Goal: Use online tool/utility

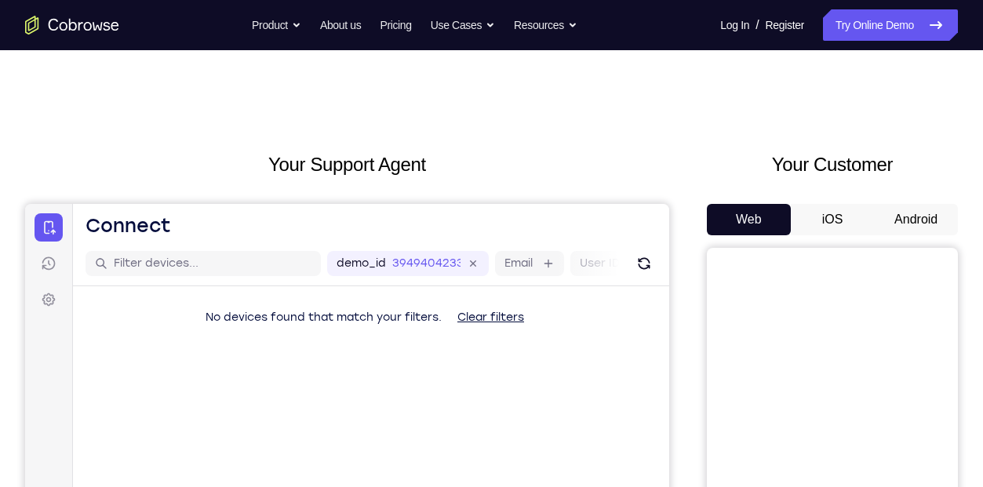
click at [824, 209] on button "iOS" at bounding box center [833, 219] width 84 height 31
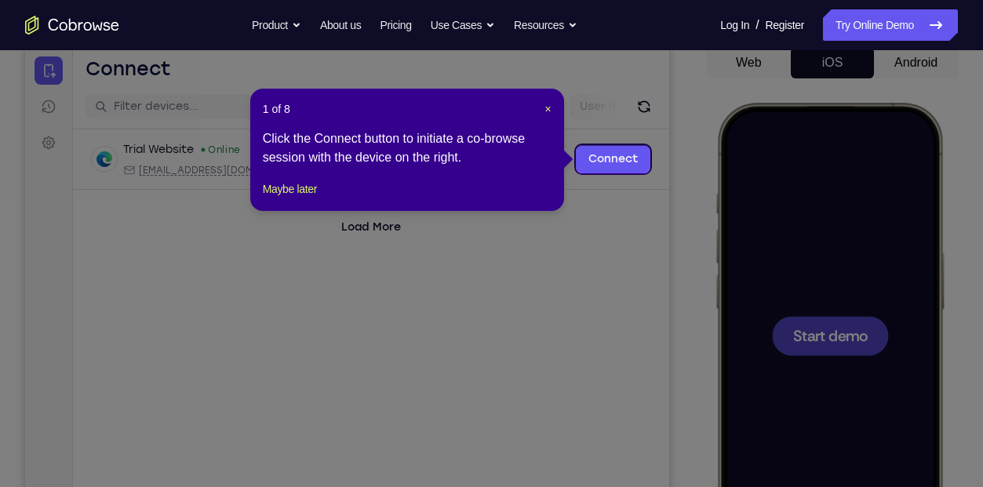
scroll to position [156, 0]
click at [551, 106] on span "×" at bounding box center [548, 110] width 6 height 13
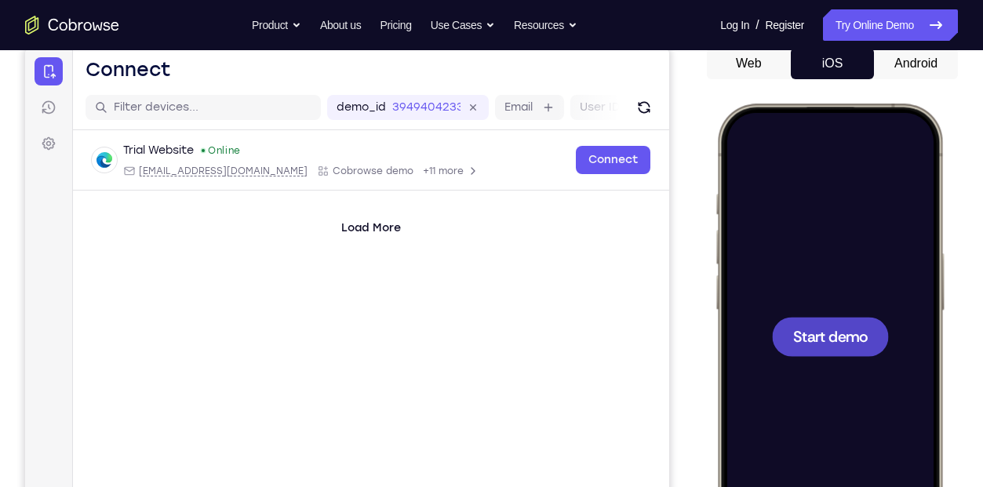
click at [818, 344] on span "Start demo" at bounding box center [830, 336] width 75 height 15
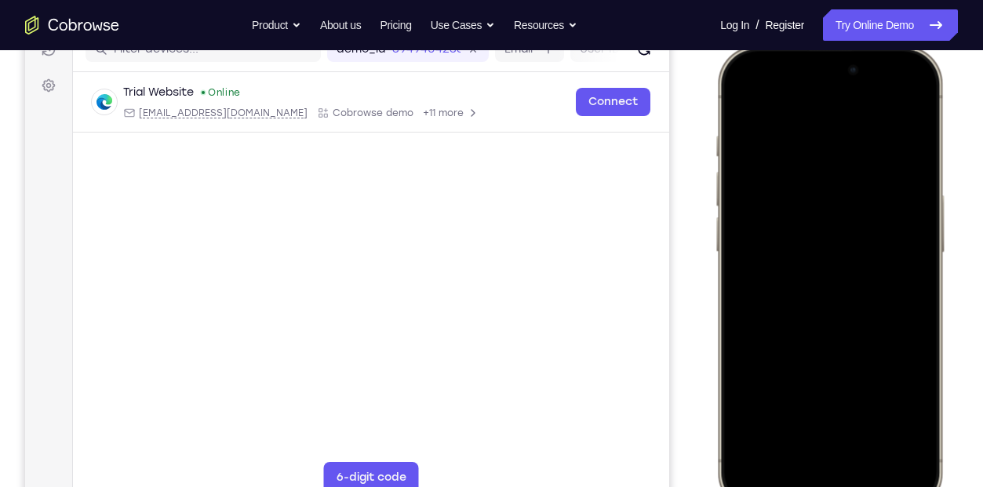
scroll to position [213, 0]
click at [748, 322] on div at bounding box center [829, 279] width 206 height 448
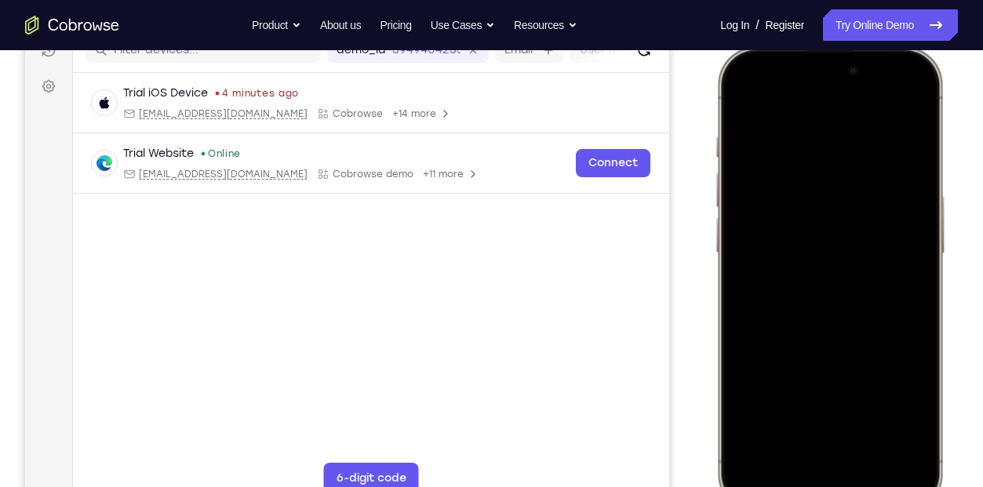
click at [812, 463] on div at bounding box center [829, 279] width 206 height 448
click at [824, 449] on div at bounding box center [829, 279] width 206 height 448
click at [841, 154] on div at bounding box center [829, 279] width 206 height 448
click at [793, 217] on div at bounding box center [829, 279] width 206 height 448
click at [802, 307] on div at bounding box center [829, 279] width 206 height 448
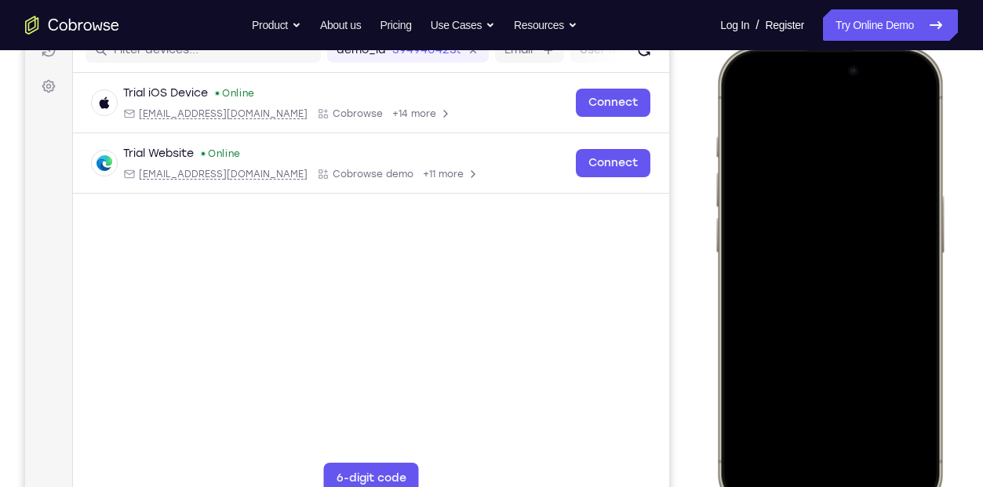
click at [777, 225] on div at bounding box center [829, 279] width 206 height 448
click at [777, 242] on div at bounding box center [829, 279] width 206 height 448
click at [774, 290] on div at bounding box center [829, 279] width 206 height 448
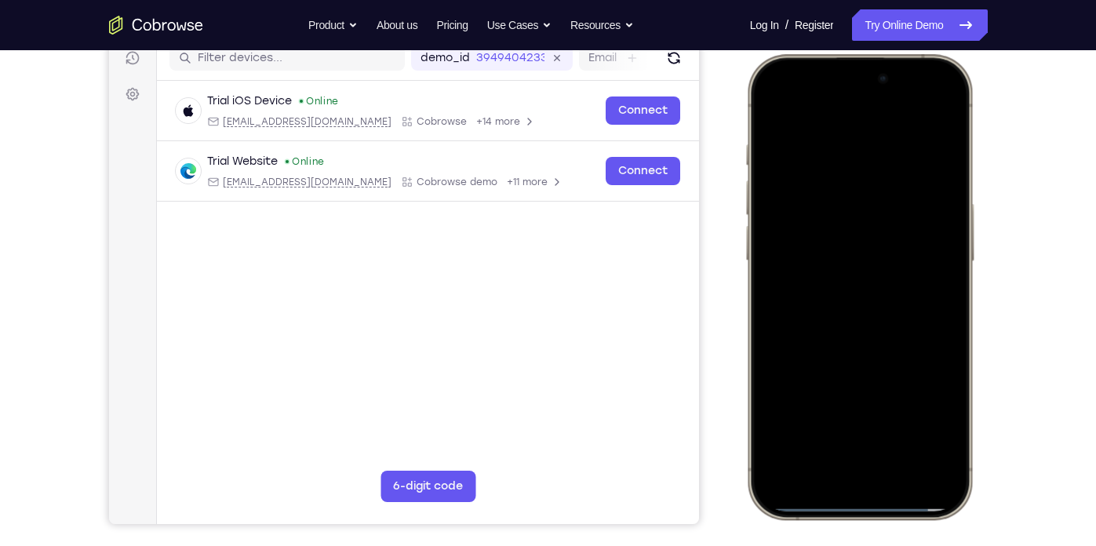
scroll to position [205, 0]
click at [850, 358] on div at bounding box center [858, 288] width 206 height 448
drag, startPoint x: 868, startPoint y: 350, endPoint x: 827, endPoint y: 246, distance: 111.6
click at [827, 246] on div at bounding box center [858, 288] width 206 height 448
click at [961, 255] on div at bounding box center [858, 288] width 206 height 448
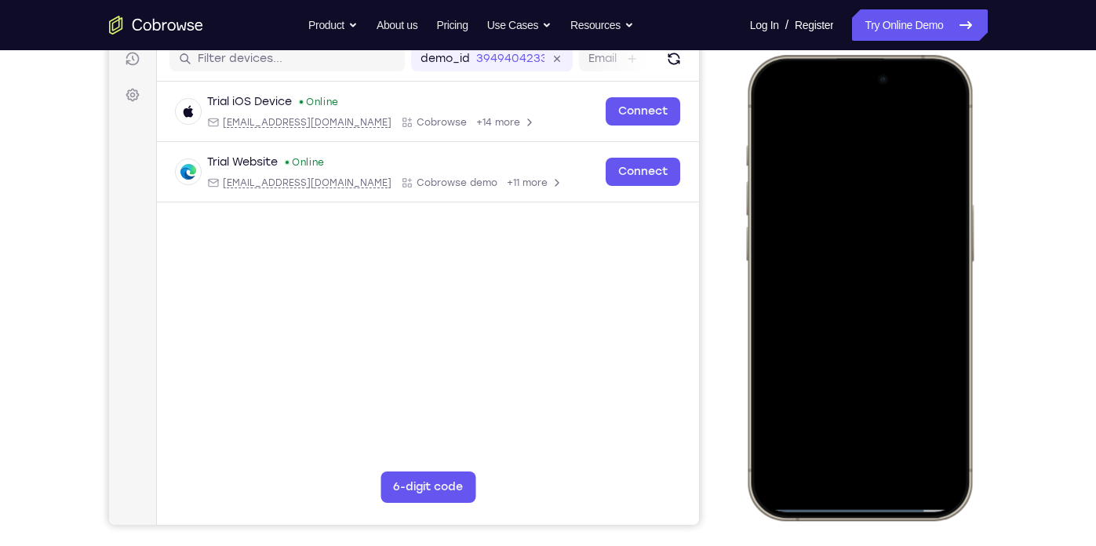
click at [956, 255] on div at bounding box center [858, 288] width 206 height 448
click at [781, 254] on div at bounding box center [858, 288] width 206 height 448
click at [770, 254] on div at bounding box center [858, 288] width 206 height 448
drag, startPoint x: 853, startPoint y: 320, endPoint x: 812, endPoint y: 151, distance: 173.7
click at [812, 151] on div at bounding box center [858, 288] width 206 height 448
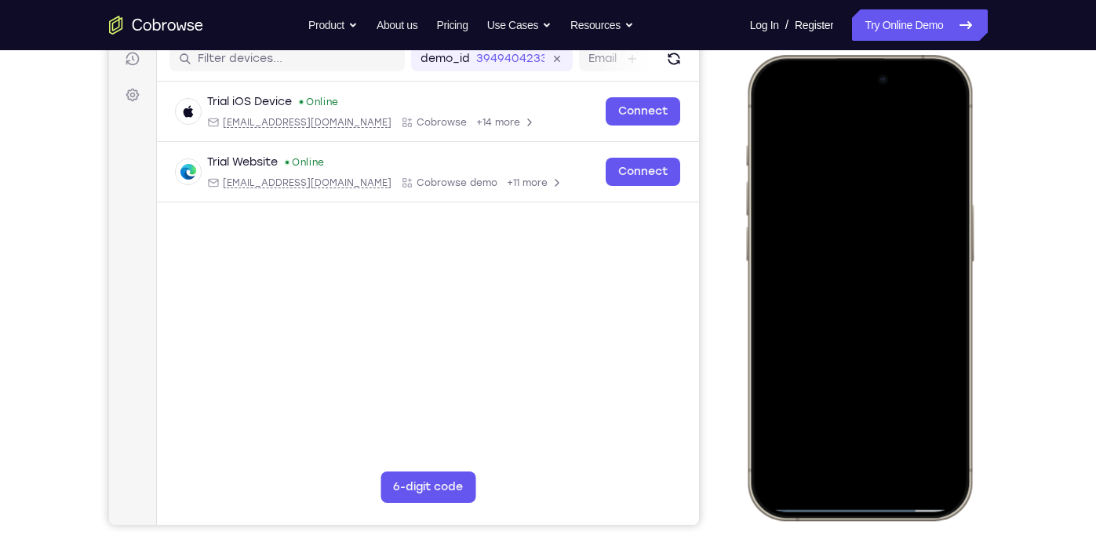
drag, startPoint x: 887, startPoint y: 352, endPoint x: 820, endPoint y: 145, distance: 217.8
click at [820, 145] on div at bounding box center [858, 288] width 206 height 448
drag, startPoint x: 910, startPoint y: 412, endPoint x: 824, endPoint y: 140, distance: 284.6
click at [824, 140] on div at bounding box center [858, 288] width 206 height 448
drag, startPoint x: 904, startPoint y: 375, endPoint x: 827, endPoint y: 187, distance: 202.9
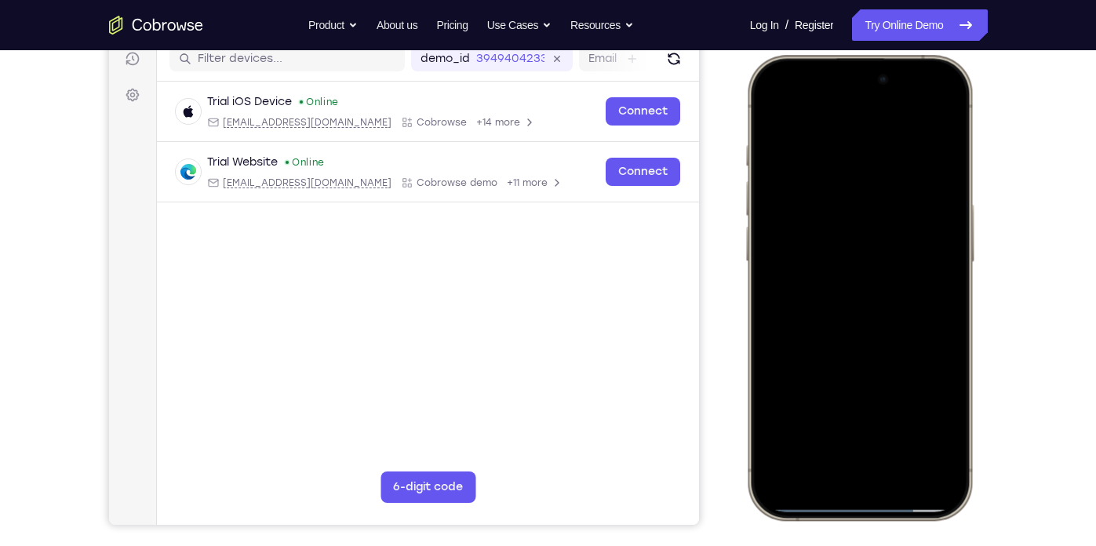
click at [827, 187] on div at bounding box center [858, 288] width 206 height 448
click at [947, 259] on div at bounding box center [858, 288] width 206 height 448
click at [948, 264] on div at bounding box center [858, 288] width 206 height 448
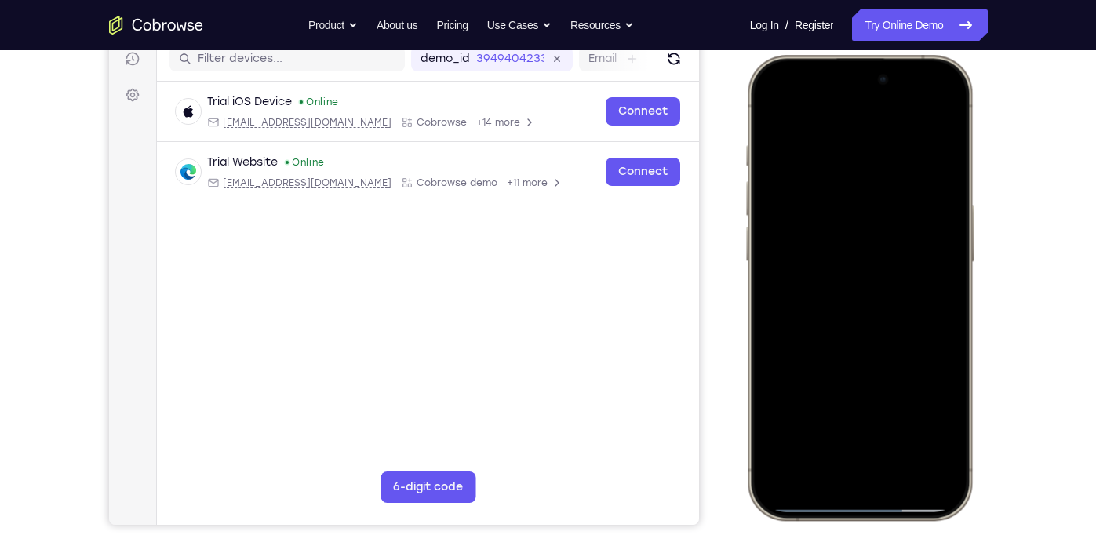
drag, startPoint x: 855, startPoint y: 311, endPoint x: 828, endPoint y: 208, distance: 107.1
click at [828, 208] on div at bounding box center [858, 288] width 206 height 448
click at [956, 266] on div at bounding box center [858, 288] width 206 height 448
click at [956, 267] on div at bounding box center [858, 288] width 206 height 448
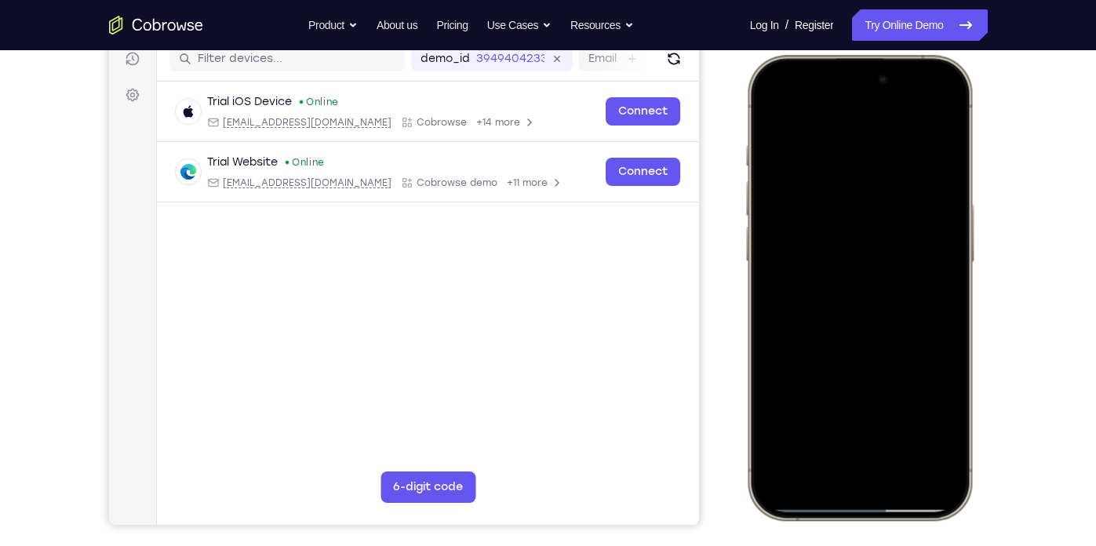
click at [956, 267] on div at bounding box center [858, 288] width 206 height 448
click at [771, 468] on div at bounding box center [858, 288] width 206 height 448
click at [828, 141] on div at bounding box center [858, 288] width 206 height 448
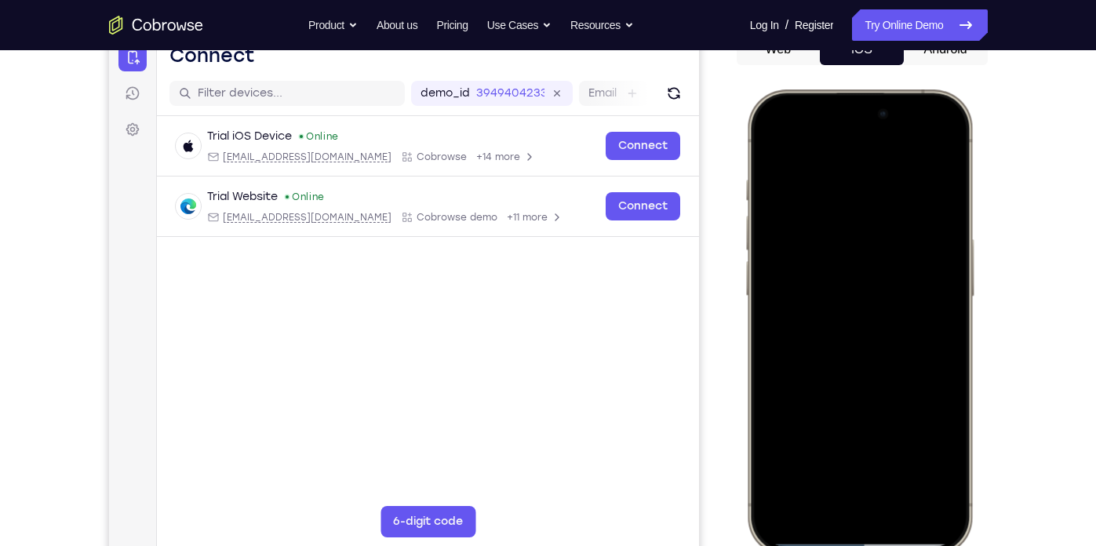
scroll to position [169, 0]
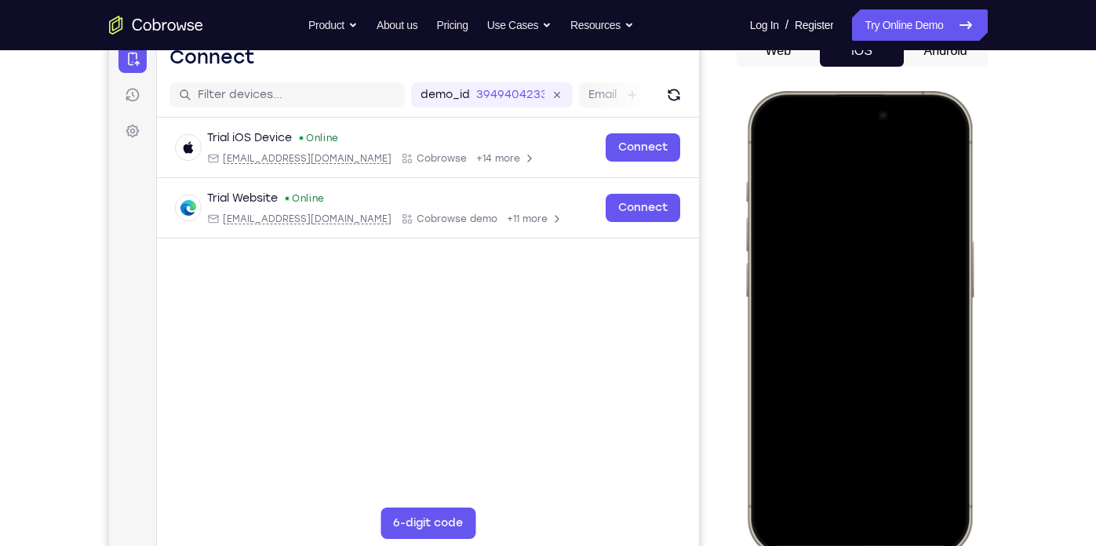
click at [907, 268] on div at bounding box center [858, 324] width 206 height 448
click at [948, 277] on div at bounding box center [858, 324] width 206 height 448
click at [932, 147] on div at bounding box center [858, 324] width 206 height 448
drag, startPoint x: 912, startPoint y: 186, endPoint x: 759, endPoint y: 186, distance: 153.7
click at [759, 186] on div at bounding box center [858, 324] width 206 height 448
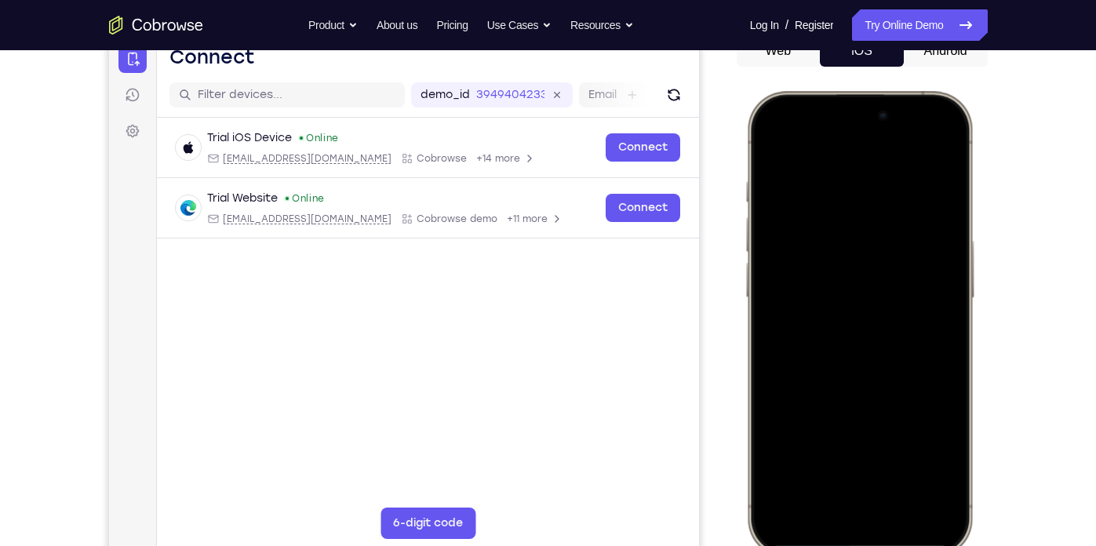
drag, startPoint x: 919, startPoint y: 186, endPoint x: 788, endPoint y: 191, distance: 131.1
click at [788, 191] on div at bounding box center [858, 324] width 206 height 448
drag, startPoint x: 882, startPoint y: 336, endPoint x: 821, endPoint y: 151, distance: 194.0
click at [821, 151] on div at bounding box center [858, 324] width 206 height 448
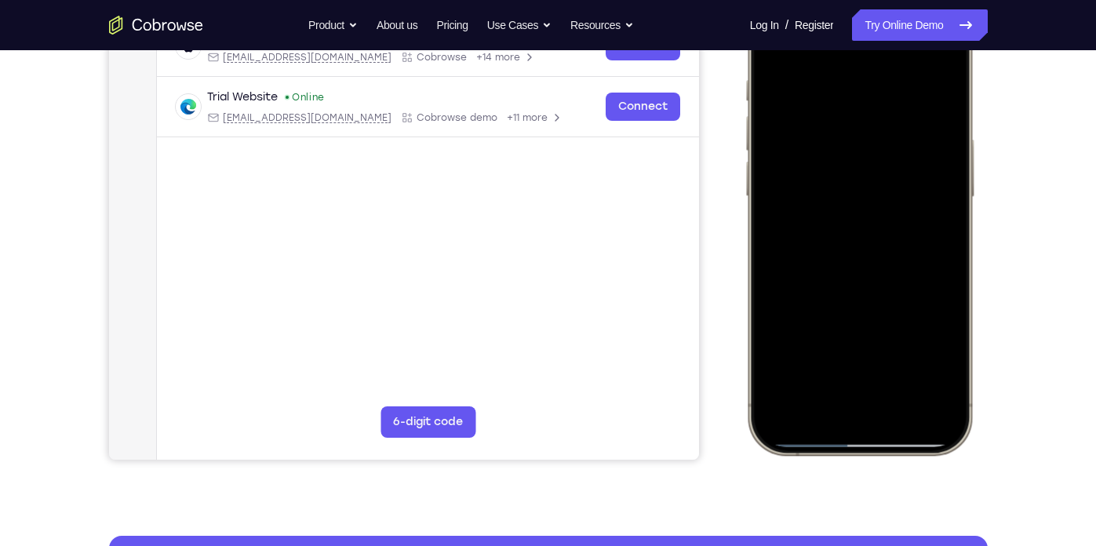
scroll to position [264, 0]
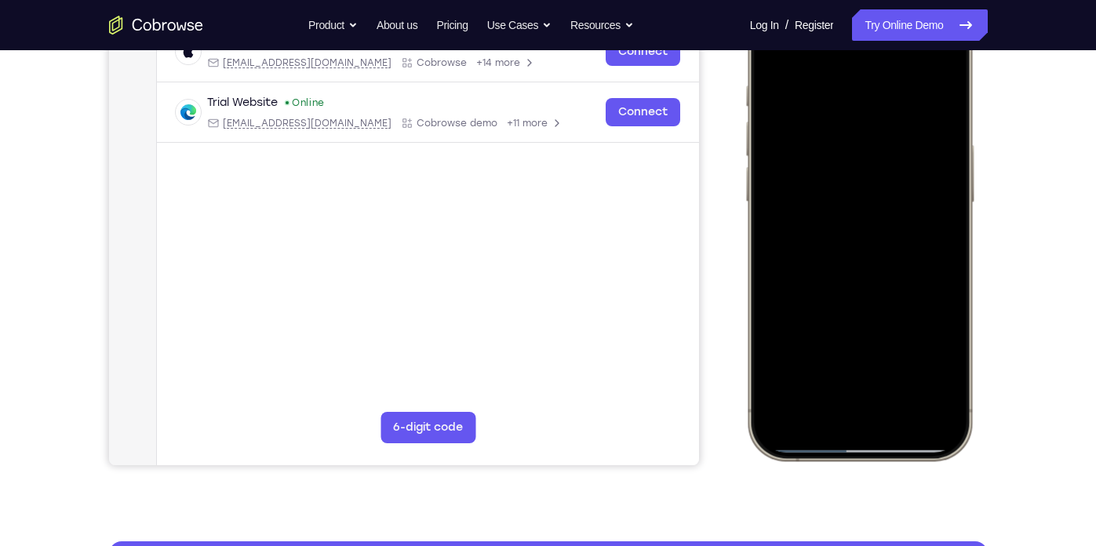
drag, startPoint x: 886, startPoint y: 358, endPoint x: 820, endPoint y: 168, distance: 200.9
click at [820, 168] on div at bounding box center [858, 228] width 206 height 448
drag, startPoint x: 862, startPoint y: 307, endPoint x: 807, endPoint y: 388, distance: 97.7
click at [807, 388] on div at bounding box center [858, 228] width 206 height 448
click at [947, 150] on div at bounding box center [858, 228] width 206 height 448
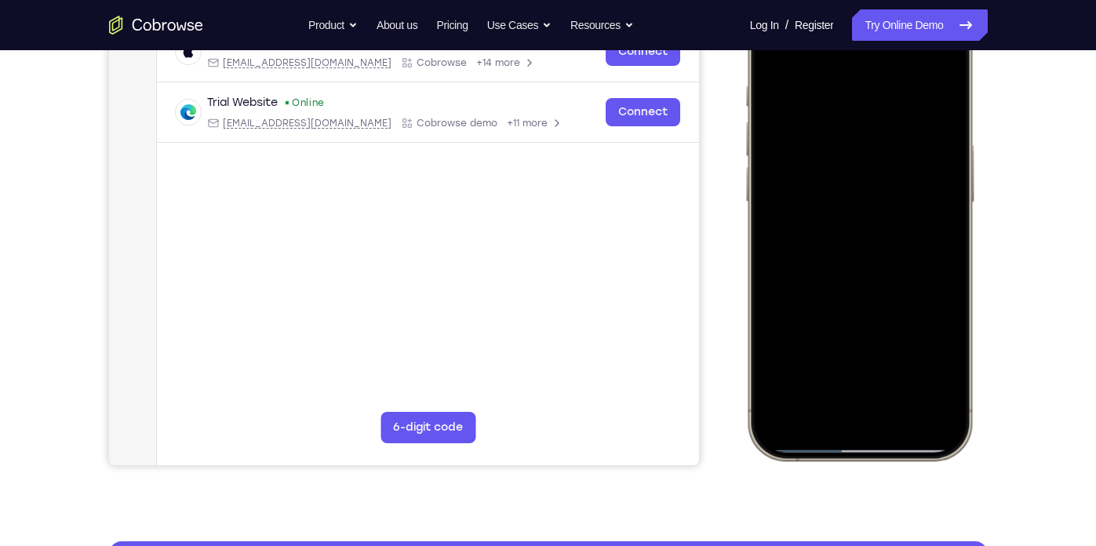
click at [947, 150] on div at bounding box center [858, 228] width 206 height 448
drag, startPoint x: 907, startPoint y: 257, endPoint x: 865, endPoint y: 163, distance: 102.9
click at [865, 163] on div at bounding box center [858, 228] width 206 height 448
drag, startPoint x: 891, startPoint y: 344, endPoint x: 836, endPoint y: 22, distance: 327.0
click at [836, 22] on div at bounding box center [858, 228] width 206 height 448
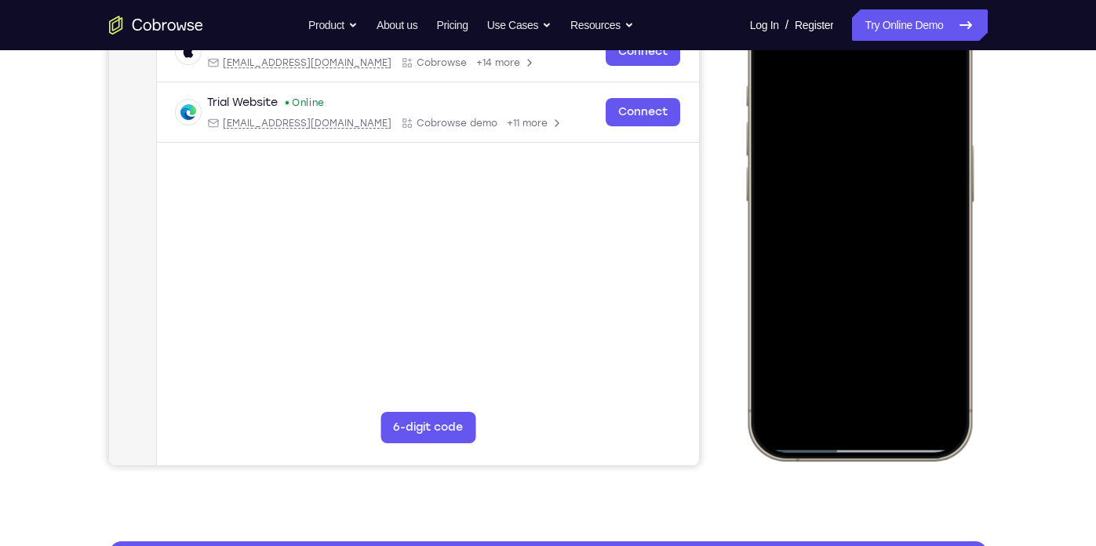
drag, startPoint x: 864, startPoint y: 286, endPoint x: 808, endPoint y: 62, distance: 230.4
click at [808, 62] on div at bounding box center [858, 228] width 206 height 448
drag, startPoint x: 870, startPoint y: 337, endPoint x: 800, endPoint y: 176, distance: 175.3
click at [800, 176] on div at bounding box center [858, 228] width 206 height 448
drag, startPoint x: 884, startPoint y: 332, endPoint x: 782, endPoint y: 66, distance: 284.8
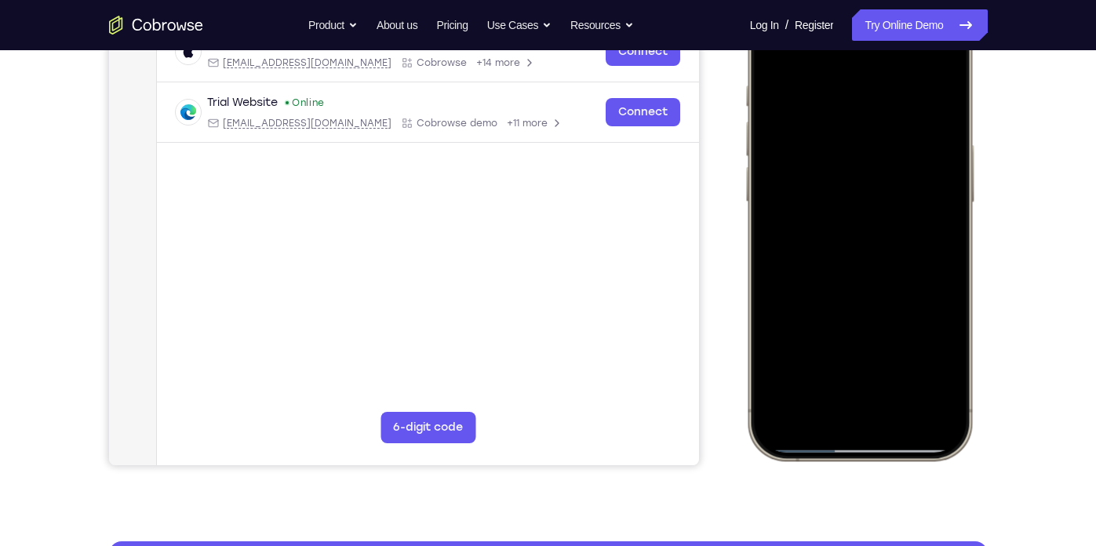
click at [782, 66] on div at bounding box center [858, 228] width 206 height 448
drag, startPoint x: 882, startPoint y: 266, endPoint x: 817, endPoint y: 62, distance: 214.1
click at [817, 62] on div at bounding box center [858, 228] width 206 height 448
click at [955, 112] on div at bounding box center [858, 228] width 206 height 448
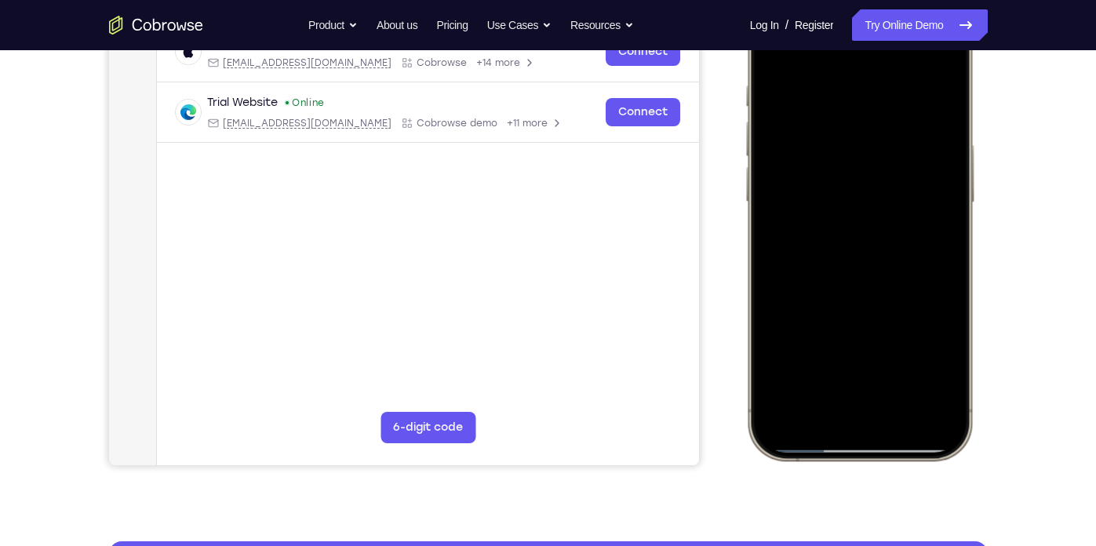
click at [952, 104] on div at bounding box center [858, 228] width 206 height 448
drag, startPoint x: 892, startPoint y: 291, endPoint x: 853, endPoint y: 122, distance: 173.7
click at [853, 122] on div at bounding box center [858, 228] width 206 height 448
drag, startPoint x: 880, startPoint y: 274, endPoint x: 855, endPoint y: 127, distance: 148.8
click at [855, 127] on div at bounding box center [858, 228] width 206 height 448
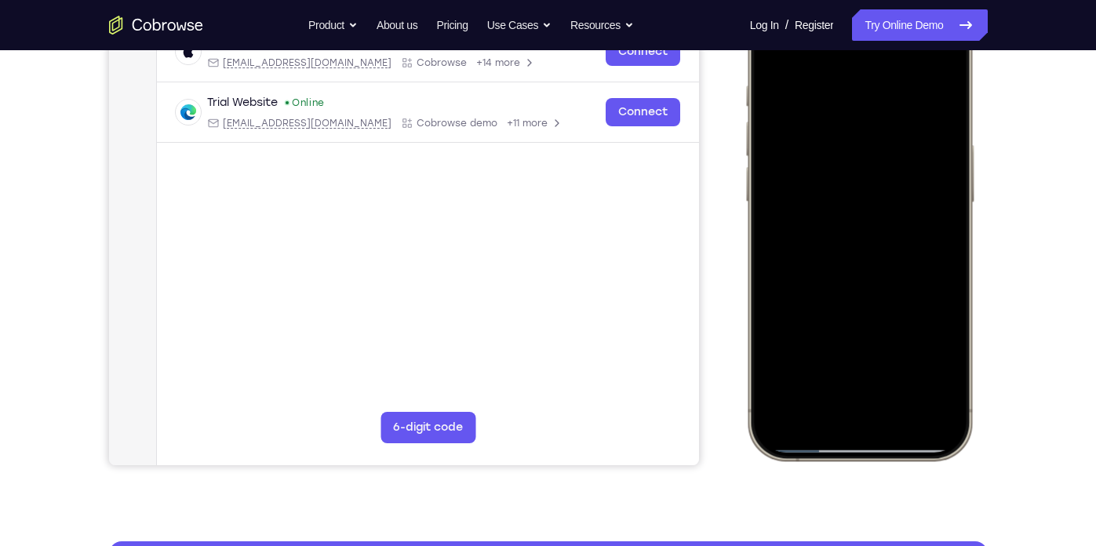
click at [950, 115] on div at bounding box center [858, 228] width 206 height 448
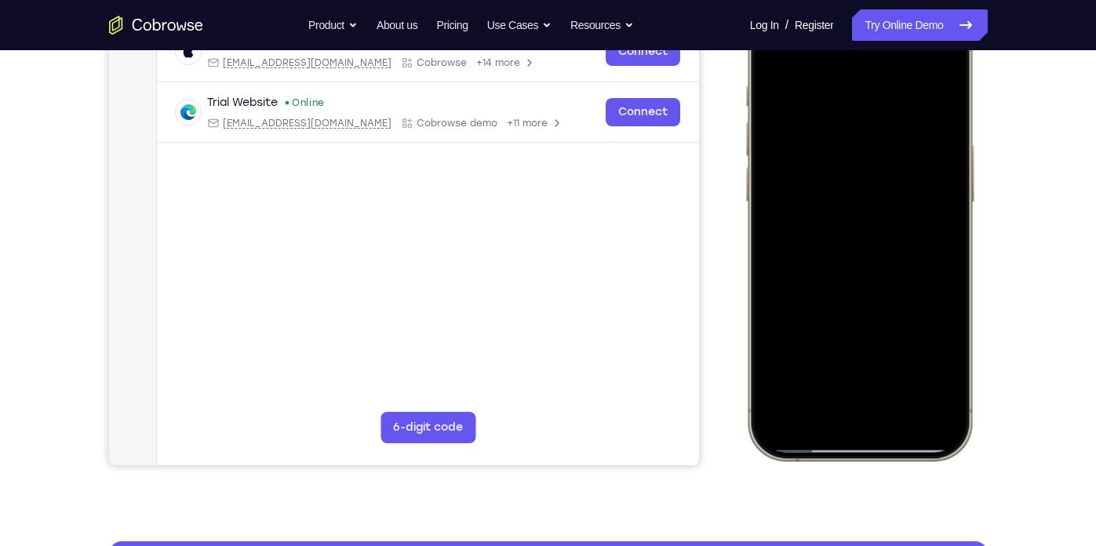
drag, startPoint x: 902, startPoint y: 296, endPoint x: 856, endPoint y: 96, distance: 204.5
click at [856, 96] on div at bounding box center [858, 228] width 206 height 448
drag, startPoint x: 895, startPoint y: 311, endPoint x: 811, endPoint y: 112, distance: 216.2
click at [811, 112] on div at bounding box center [858, 228] width 206 height 448
drag, startPoint x: 876, startPoint y: 307, endPoint x: 816, endPoint y: 119, distance: 197.0
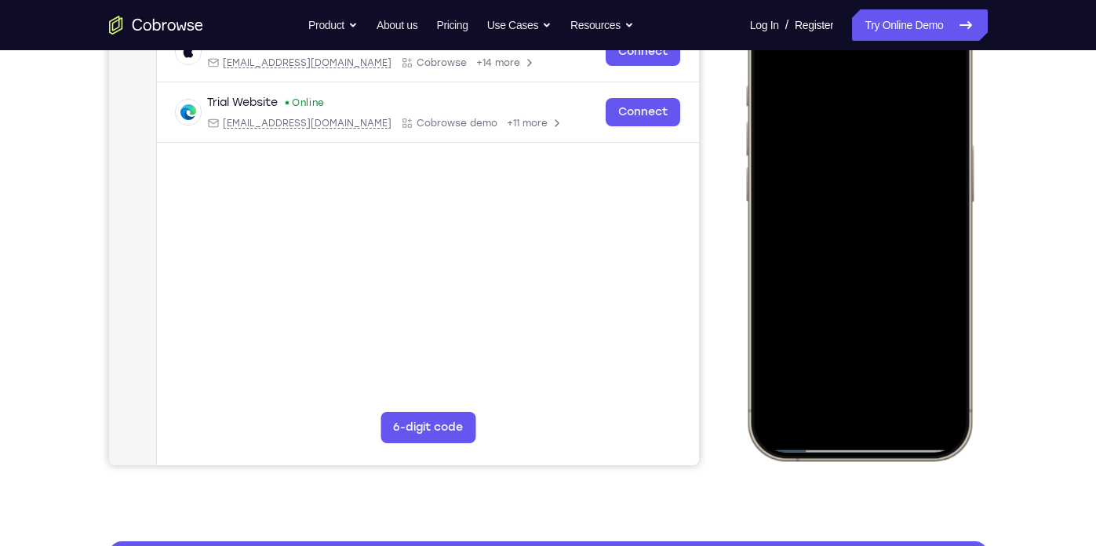
click at [816, 119] on div at bounding box center [858, 228] width 206 height 448
drag, startPoint x: 877, startPoint y: 307, endPoint x: 785, endPoint y: 77, distance: 248.2
click at [785, 77] on div at bounding box center [858, 228] width 206 height 448
drag, startPoint x: 894, startPoint y: 280, endPoint x: 882, endPoint y: 56, distance: 223.9
click at [882, 56] on div at bounding box center [858, 228] width 206 height 448
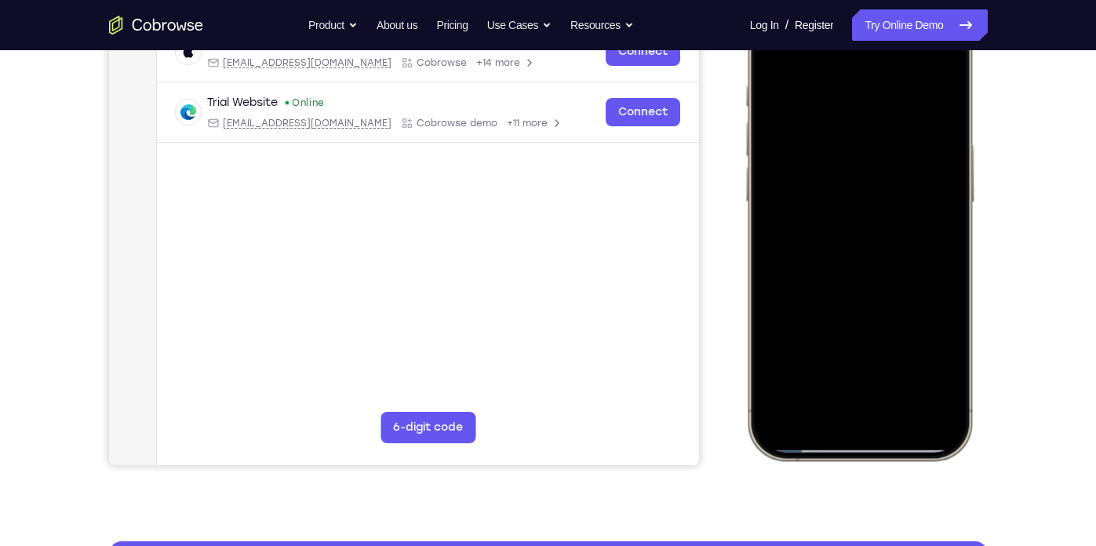
drag, startPoint x: 883, startPoint y: 253, endPoint x: 853, endPoint y: 123, distance: 133.6
click at [853, 123] on div at bounding box center [858, 228] width 206 height 448
drag, startPoint x: 873, startPoint y: 276, endPoint x: 835, endPoint y: 187, distance: 97.3
click at [835, 187] on div at bounding box center [858, 228] width 206 height 448
drag, startPoint x: 876, startPoint y: 349, endPoint x: 868, endPoint y: 144, distance: 204.9
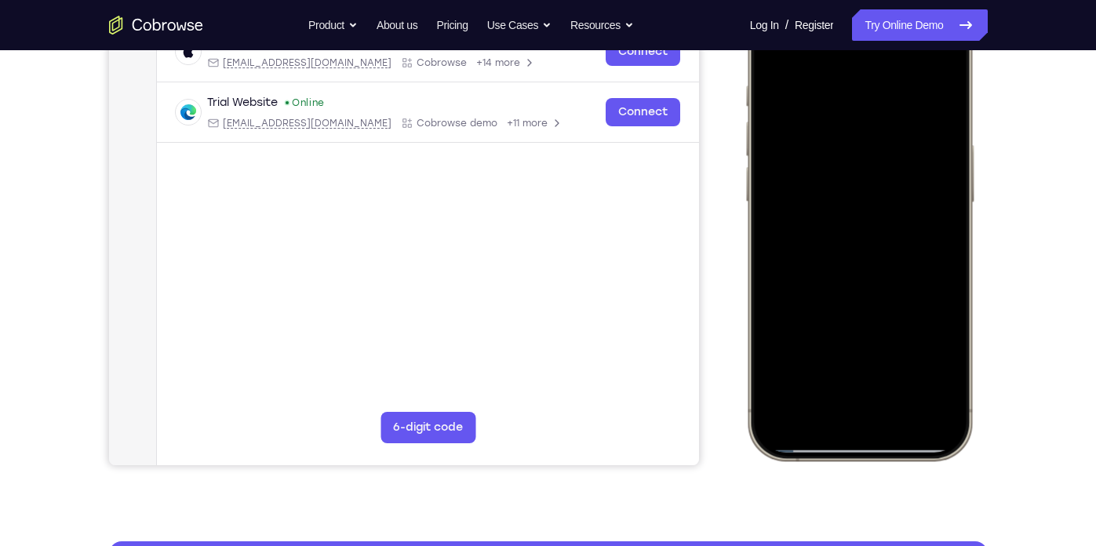
click at [868, 144] on div at bounding box center [858, 228] width 206 height 448
drag, startPoint x: 879, startPoint y: 257, endPoint x: 845, endPoint y: 68, distance: 192.0
click at [845, 68] on div at bounding box center [858, 228] width 206 height 448
drag, startPoint x: 907, startPoint y: 284, endPoint x: 853, endPoint y: 192, distance: 106.2
click at [853, 192] on div at bounding box center [858, 228] width 206 height 448
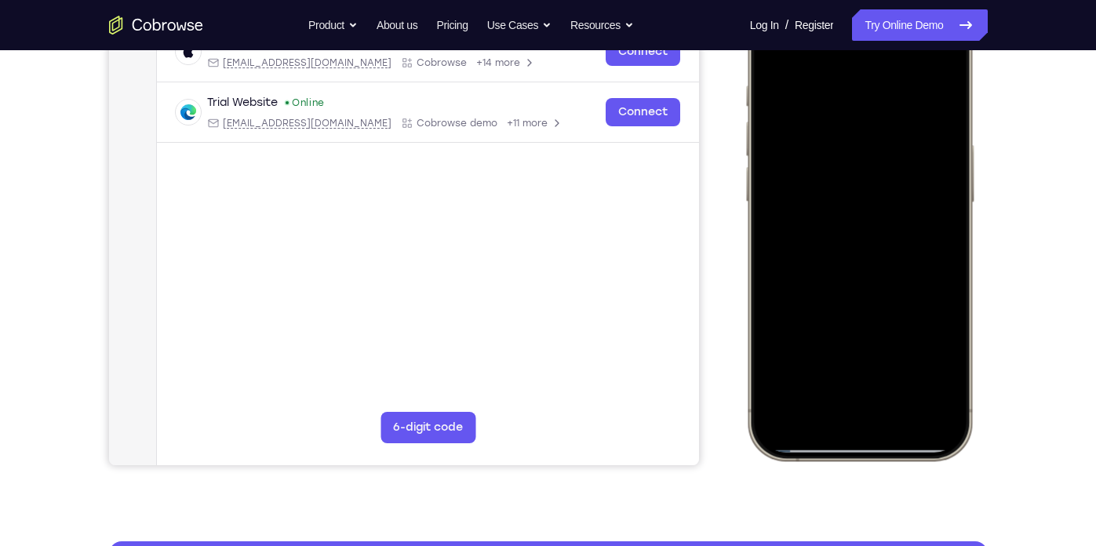
drag, startPoint x: 866, startPoint y: 322, endPoint x: 825, endPoint y: 75, distance: 250.4
click at [825, 75] on div at bounding box center [858, 228] width 206 height 448
drag, startPoint x: 856, startPoint y: 251, endPoint x: 797, endPoint y: 118, distance: 145.0
click at [797, 118] on div at bounding box center [858, 228] width 206 height 448
drag, startPoint x: 828, startPoint y: 294, endPoint x: 804, endPoint y: 199, distance: 97.8
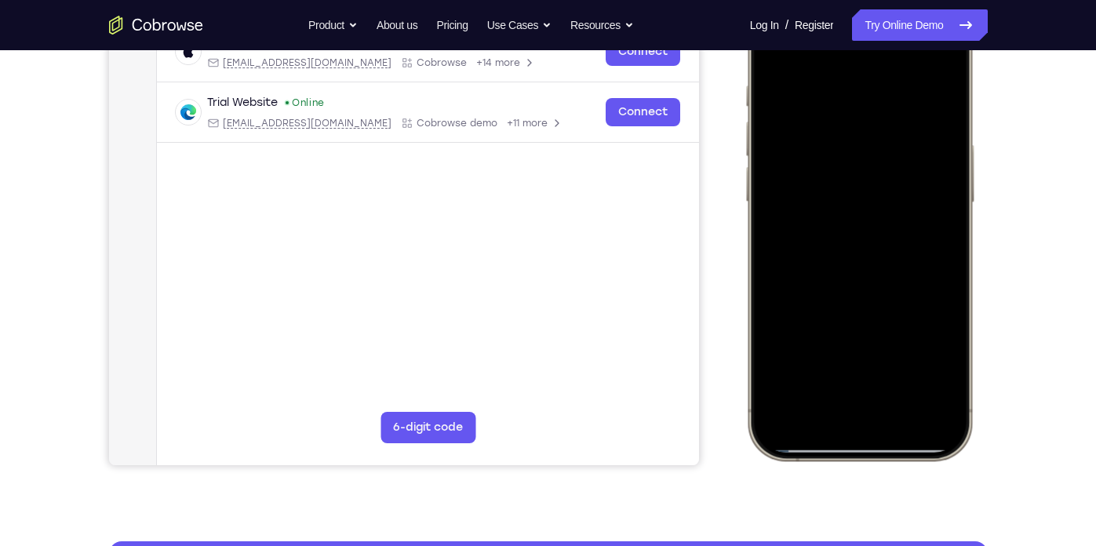
click at [804, 199] on div at bounding box center [858, 228] width 206 height 448
drag, startPoint x: 882, startPoint y: 301, endPoint x: 873, endPoint y: 12, distance: 289.6
click at [873, 12] on div at bounding box center [858, 228] width 206 height 448
drag, startPoint x: 878, startPoint y: 246, endPoint x: 842, endPoint y: 57, distance: 192.5
click at [842, 57] on div at bounding box center [858, 228] width 206 height 448
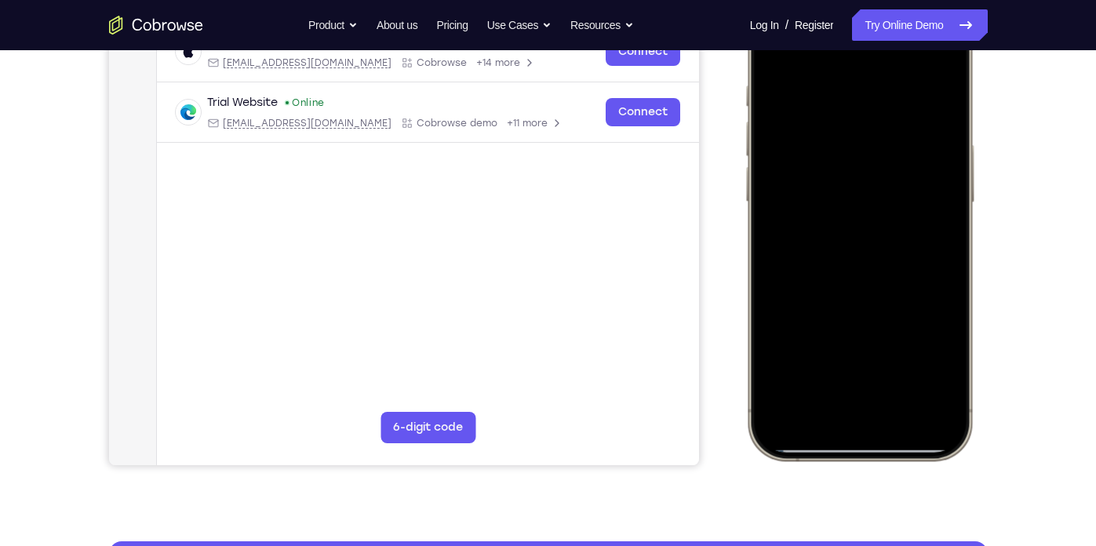
drag, startPoint x: 893, startPoint y: 269, endPoint x: 856, endPoint y: 63, distance: 209.7
click at [856, 63] on div at bounding box center [858, 228] width 206 height 448
drag, startPoint x: 904, startPoint y: 345, endPoint x: 875, endPoint y: 282, distance: 70.2
click at [875, 282] on div at bounding box center [858, 228] width 206 height 448
click at [901, 413] on div at bounding box center [858, 228] width 206 height 448
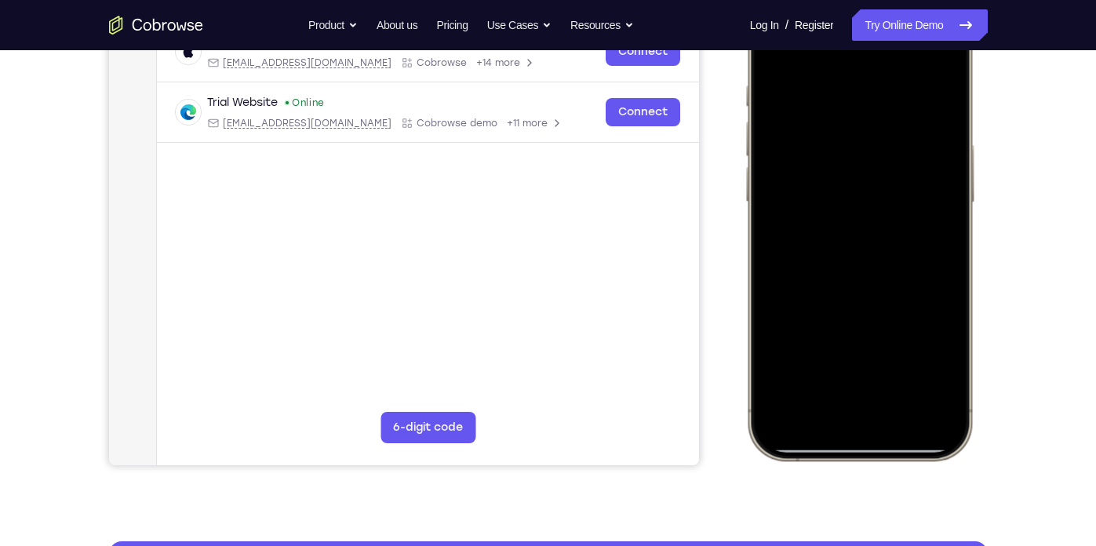
click at [897, 413] on div at bounding box center [858, 228] width 206 height 448
click at [935, 56] on div at bounding box center [858, 228] width 206 height 448
click at [842, 242] on div at bounding box center [858, 228] width 206 height 448
click at [831, 362] on div at bounding box center [858, 228] width 206 height 448
click at [926, 358] on div at bounding box center [858, 228] width 206 height 448
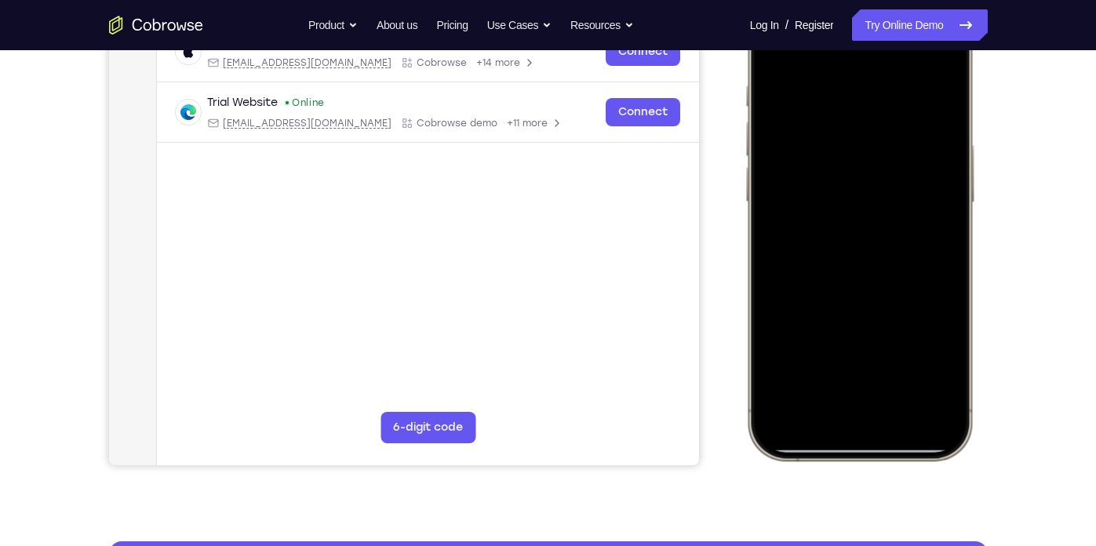
click at [937, 360] on div at bounding box center [858, 228] width 206 height 448
